Goal: Navigation & Orientation: Find specific page/section

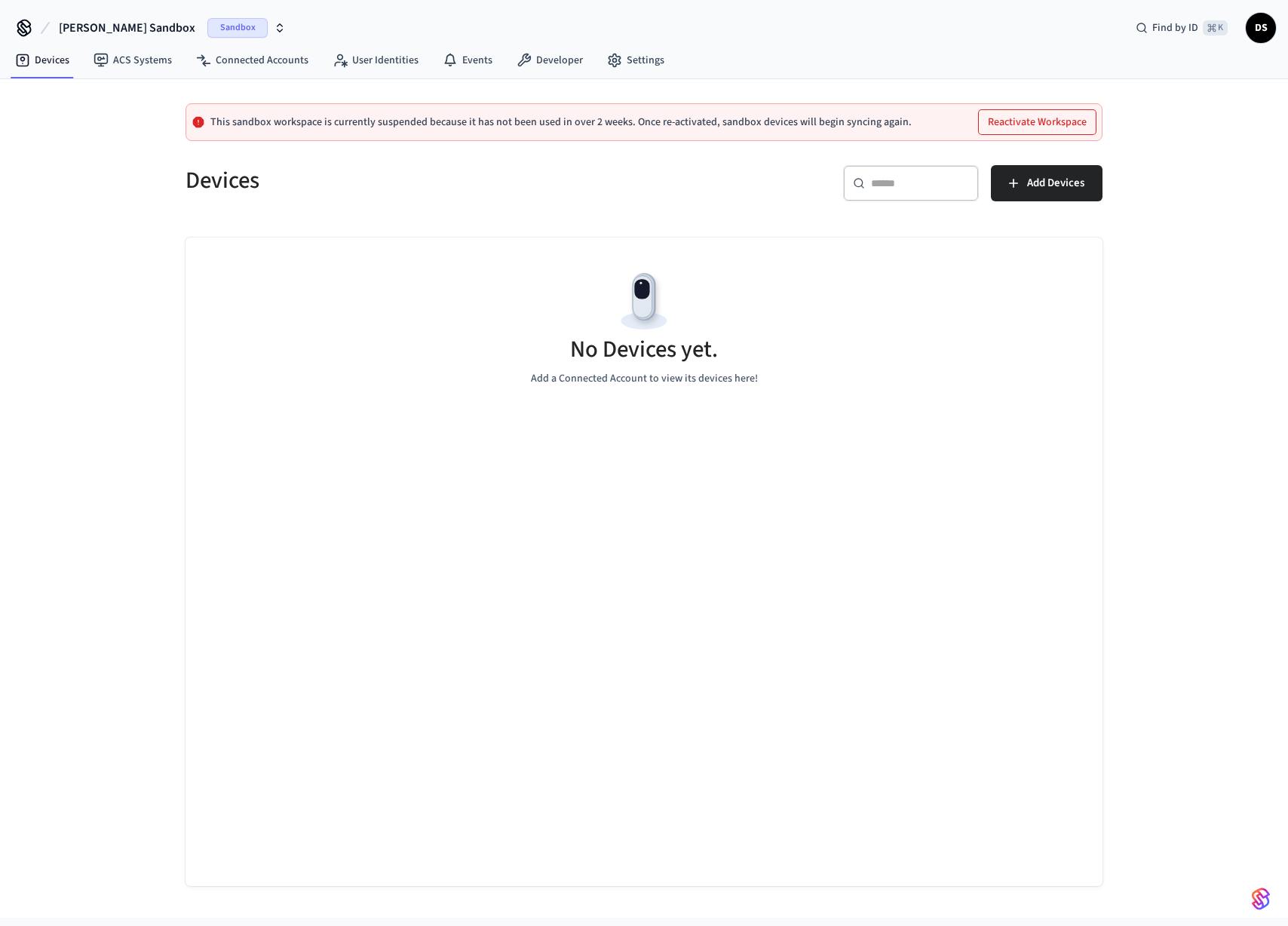
click at [249, 31] on div "[PERSON_NAME] Sandbox Sandbox Find by ID ⌘ K DS" at bounding box center [644, 21] width 1288 height 43
click at [274, 30] on icon "button" at bounding box center [280, 28] width 12 height 12
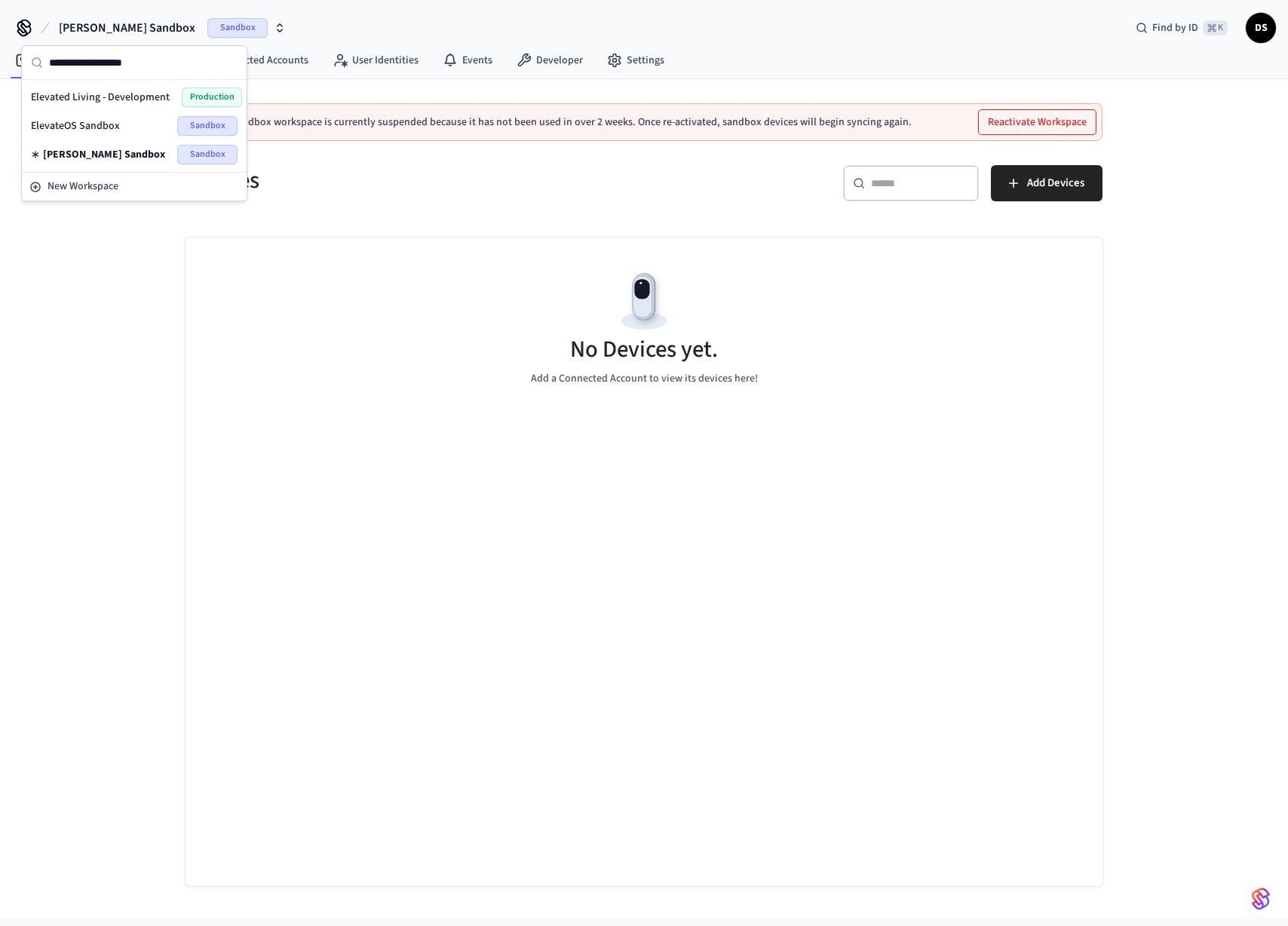
click at [123, 94] on span "Elevated Living - Development" at bounding box center [100, 97] width 139 height 15
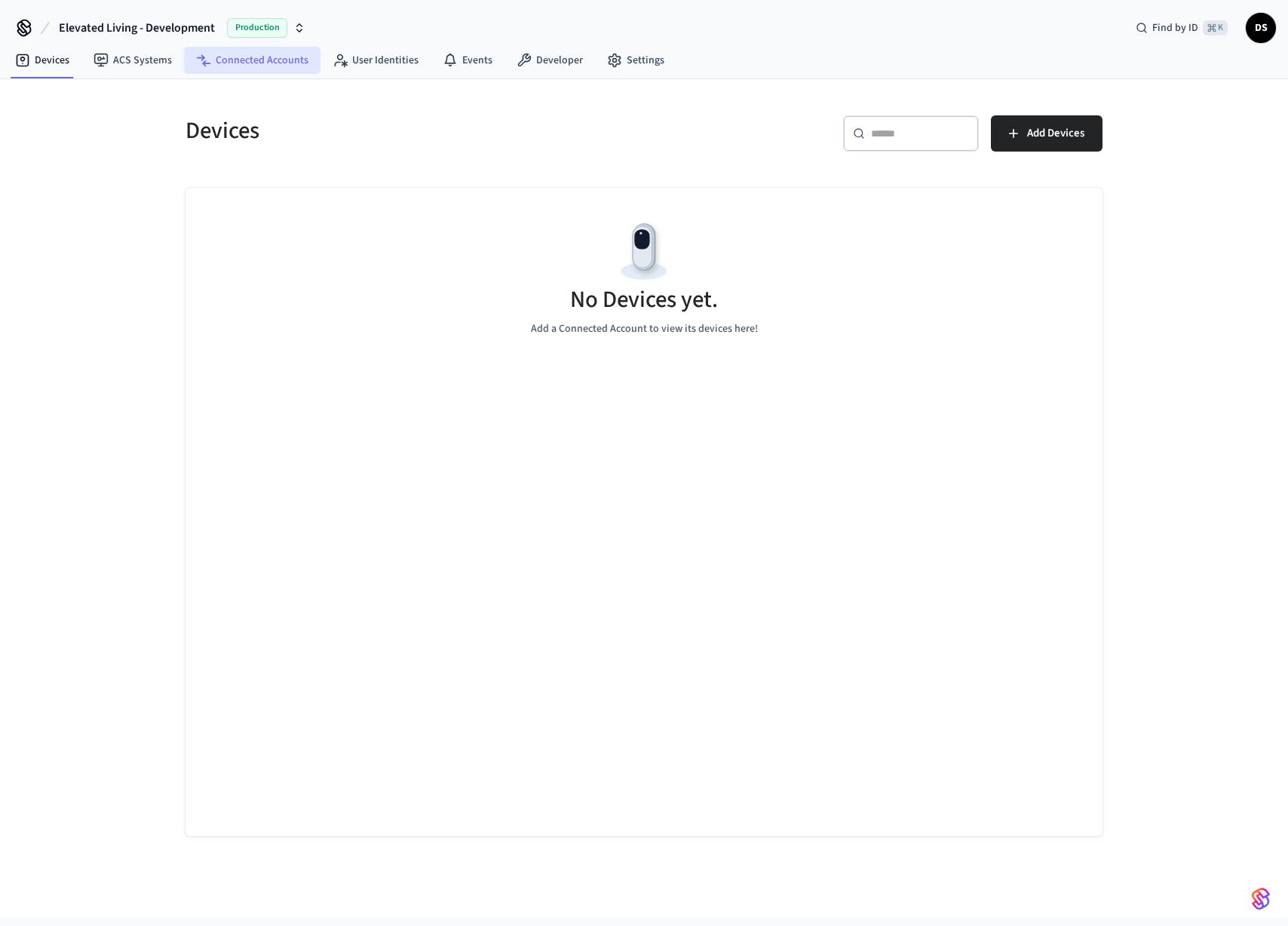
click at [239, 55] on link "Connected Accounts" at bounding box center [252, 60] width 136 height 27
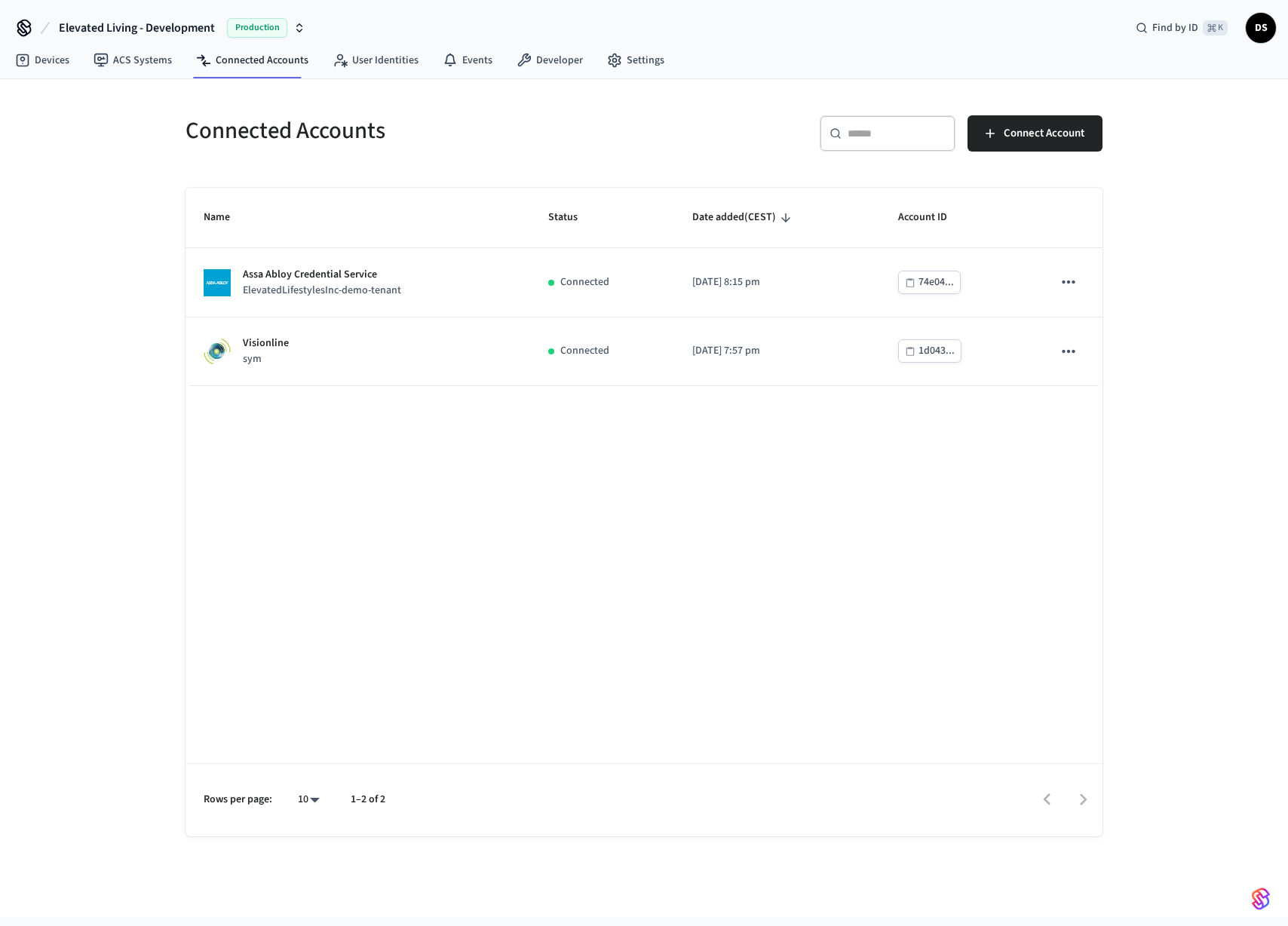
click at [305, 28] on icon "button" at bounding box center [300, 28] width 12 height 12
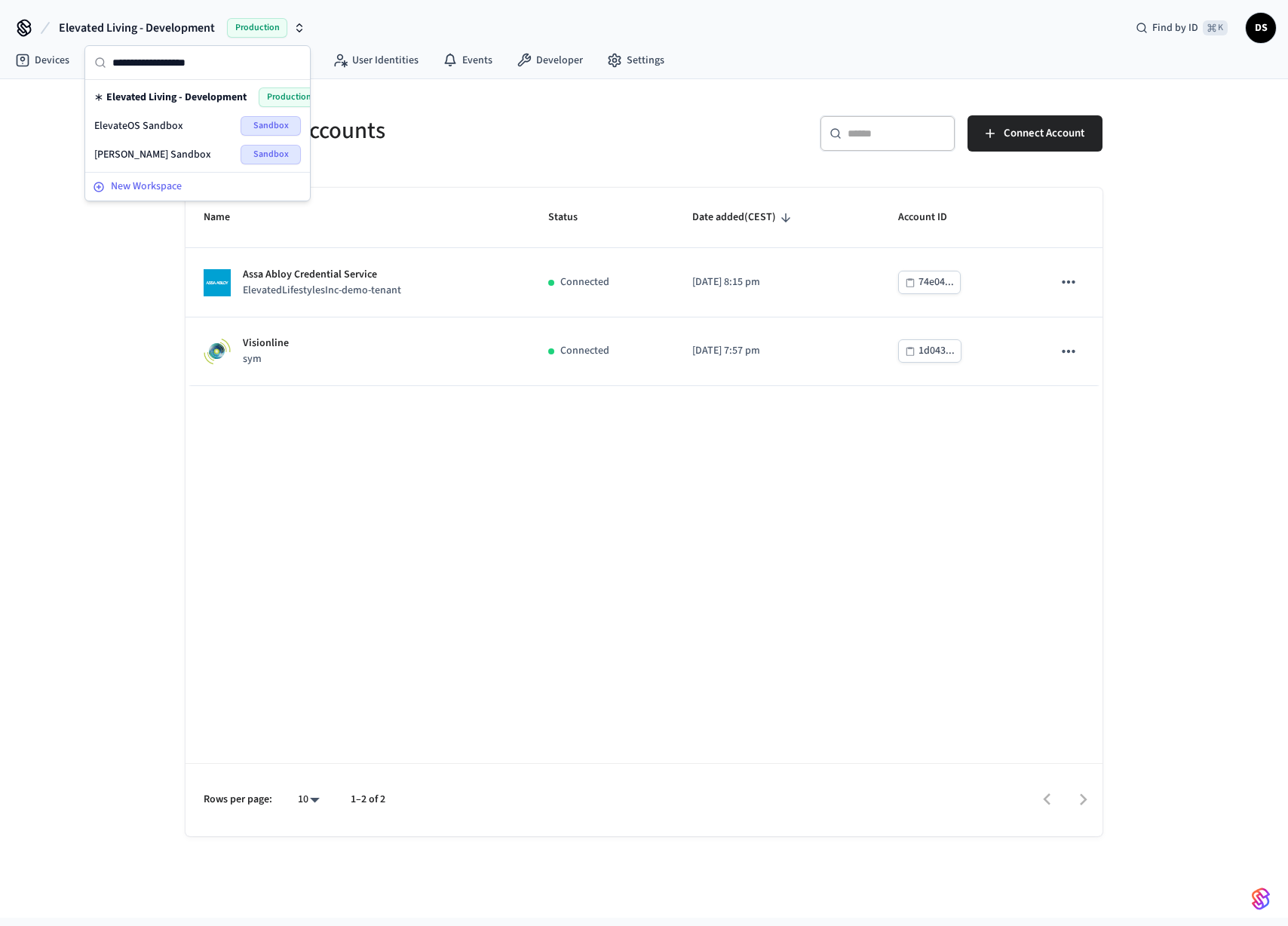
click at [179, 182] on span "New Workspace" at bounding box center [146, 186] width 71 height 16
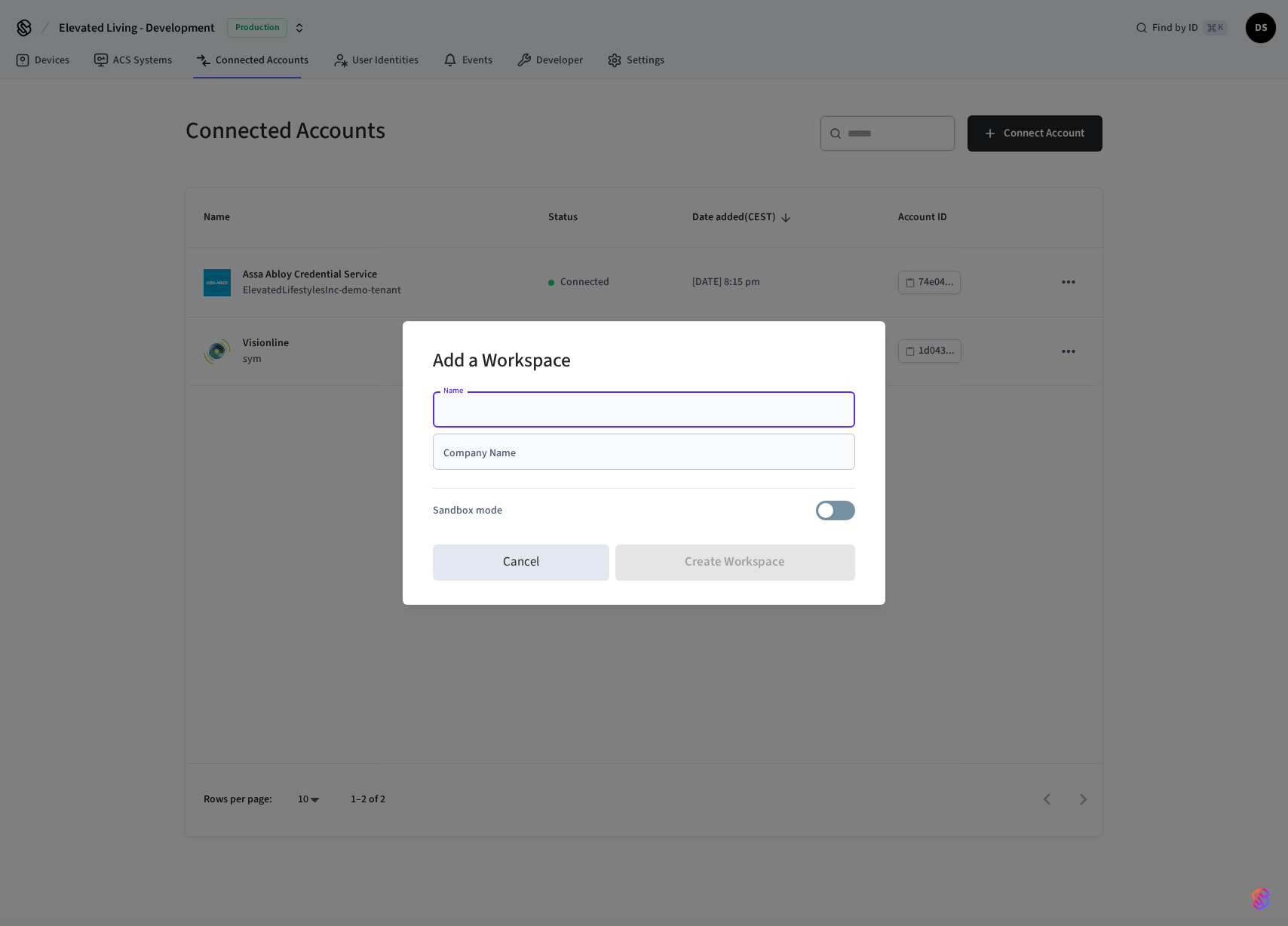
click at [802, 247] on div "Add a Workspace Name Name Company Name Company Name Sandbox mode Cancel Create …" at bounding box center [644, 463] width 1288 height 926
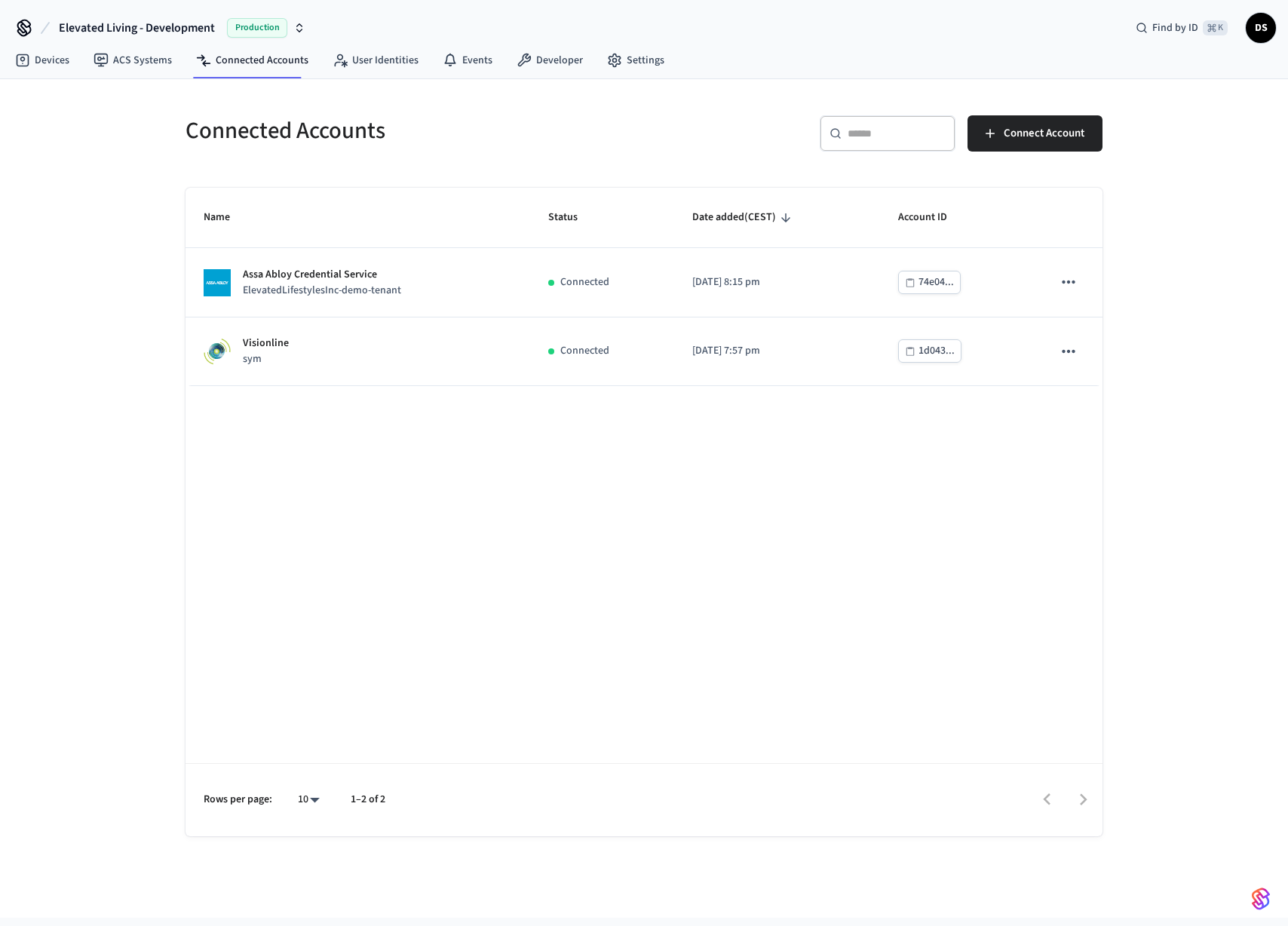
click at [95, 28] on span "Elevated Living - Development" at bounding box center [137, 27] width 156 height 18
